Goal: Transaction & Acquisition: Book appointment/travel/reservation

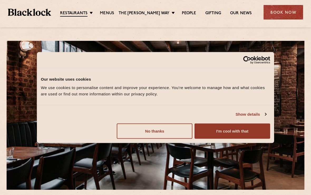
click at [237, 131] on button "I'm cool with that" at bounding box center [233, 131] width 76 height 15
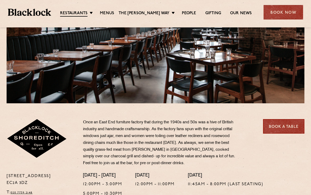
scroll to position [86, 0]
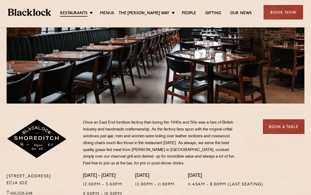
click at [109, 14] on link "Menus" at bounding box center [107, 13] width 14 height 5
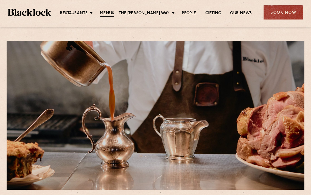
click at [88, 8] on div "Restaurants Soho City Shoreditch Covent Garden Canary Wharf Manchester Birmingh…" at bounding box center [155, 11] width 311 height 23
click at [94, 9] on ul "Restaurants Soho City Shoreditch Covent Garden Canary Wharf Manchester Birmingh…" at bounding box center [156, 12] width 210 height 8
click at [0, 0] on link "Shoreditch" at bounding box center [0, 0] width 0 height 0
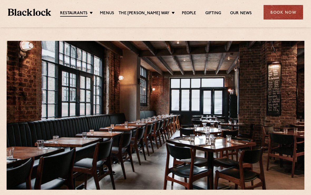
click at [283, 10] on div "Book Now" at bounding box center [284, 12] width 40 height 15
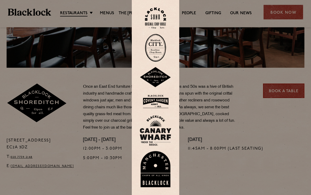
scroll to position [122, 0]
click at [154, 80] on img at bounding box center [156, 77] width 32 height 21
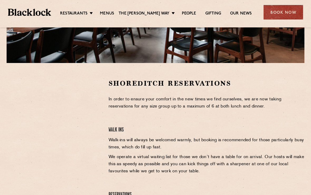
scroll to position [127, 0]
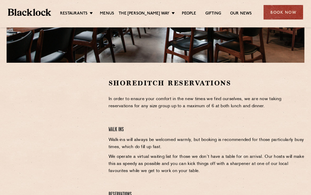
click at [0, 0] on li "City" at bounding box center [0, 0] width 0 height 0
click at [0, 0] on link "City" at bounding box center [0, 0] width 0 height 0
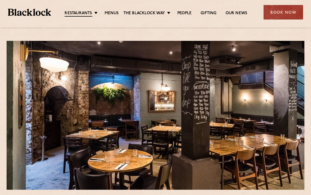
click at [0, 0] on link "[GEOGRAPHIC_DATA]" at bounding box center [0, 0] width 0 height 0
click at [0, 0] on li "City" at bounding box center [0, 0] width 0 height 0
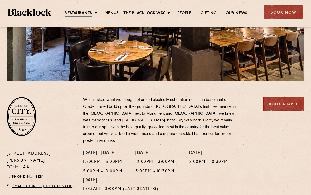
scroll to position [107, 0]
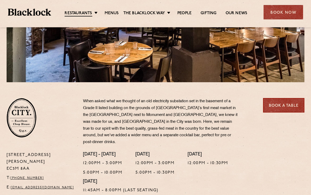
click at [282, 101] on link "Book a Table" at bounding box center [283, 105] width 41 height 15
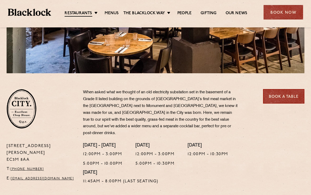
click at [0, 0] on link "[GEOGRAPHIC_DATA]" at bounding box center [0, 0] width 0 height 0
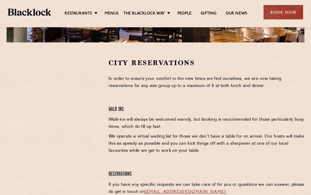
scroll to position [148, 0]
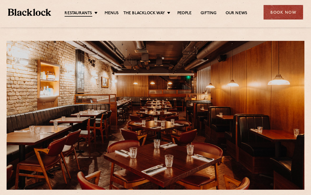
click at [285, 12] on div "Book Now" at bounding box center [284, 12] width 40 height 15
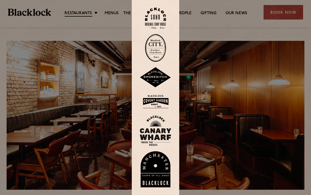
click at [155, 107] on img at bounding box center [156, 101] width 32 height 17
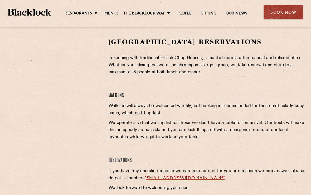
scroll to position [167, 0]
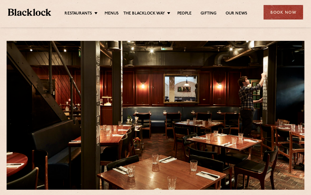
click at [284, 11] on div "Book Now" at bounding box center [284, 12] width 40 height 15
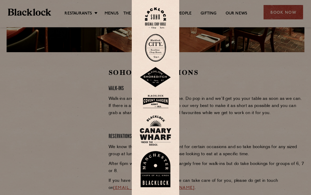
scroll to position [138, 0]
click at [155, 23] on img at bounding box center [155, 18] width 21 height 21
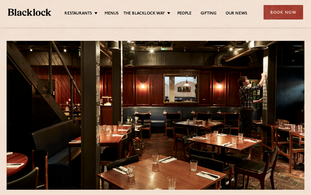
click at [284, 13] on div "Book Now" at bounding box center [284, 12] width 40 height 15
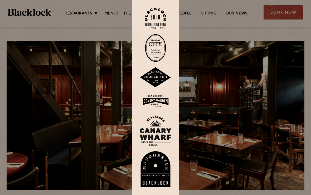
click at [159, 27] on img at bounding box center [155, 18] width 21 height 21
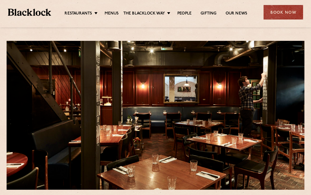
click at [284, 14] on div "Book Now" at bounding box center [284, 12] width 40 height 15
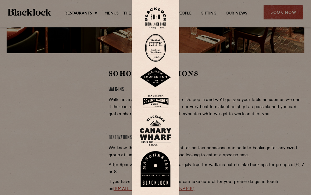
scroll to position [137, 0]
click at [158, 27] on img at bounding box center [155, 18] width 21 height 21
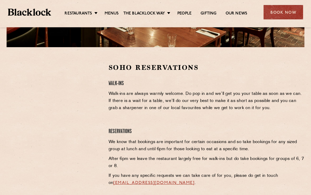
scroll to position [143, 0]
